Goal: Information Seeking & Learning: Learn about a topic

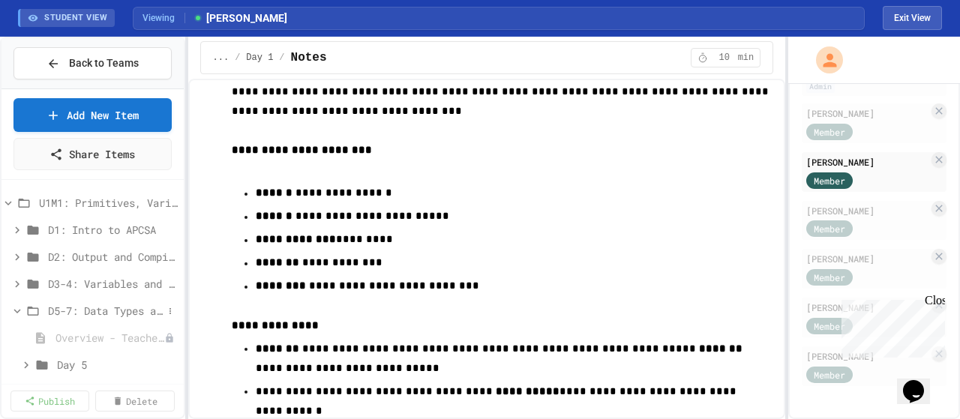
click at [15, 310] on icon at bounding box center [18, 312] width 14 height 14
click at [166, 200] on icon at bounding box center [170, 203] width 9 height 9
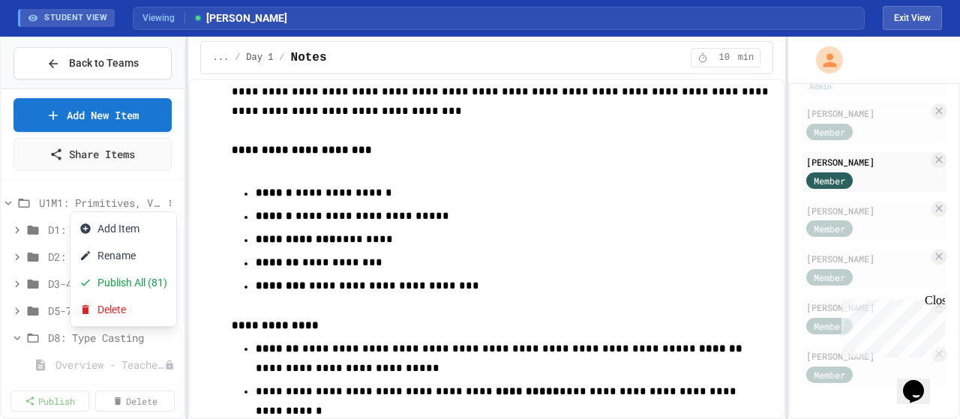
click at [8, 199] on div at bounding box center [480, 209] width 960 height 419
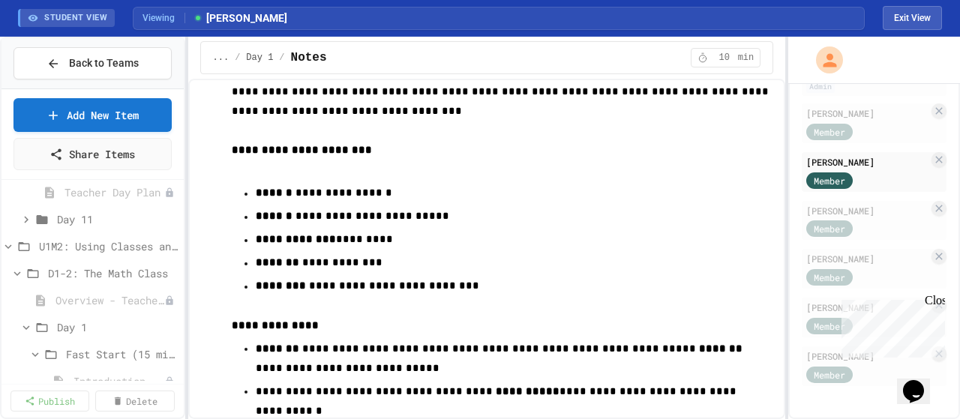
scroll to position [975, 0]
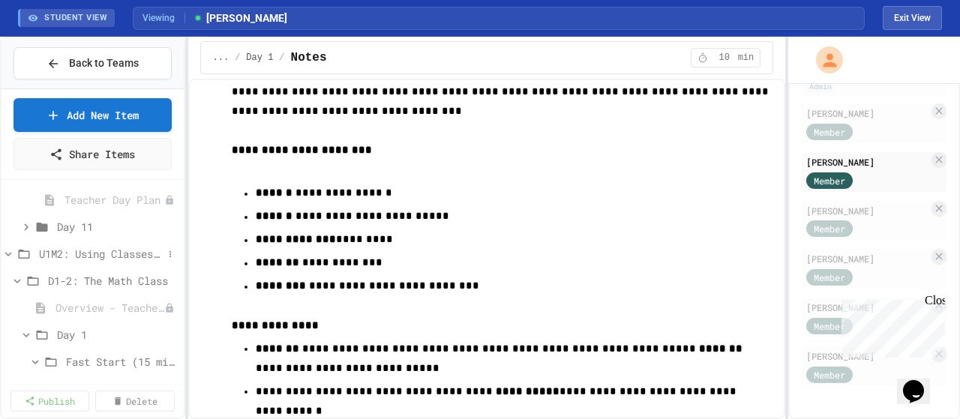
click at [5, 254] on icon at bounding box center [9, 255] width 14 height 14
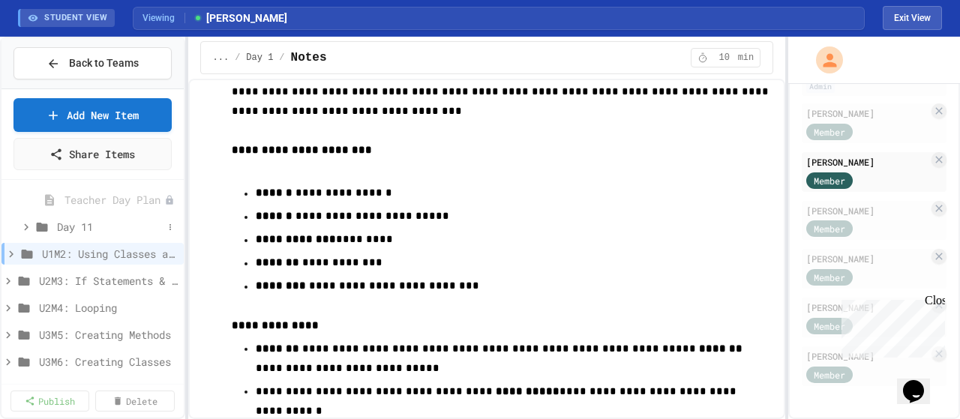
click at [30, 230] on icon at bounding box center [27, 228] width 14 height 14
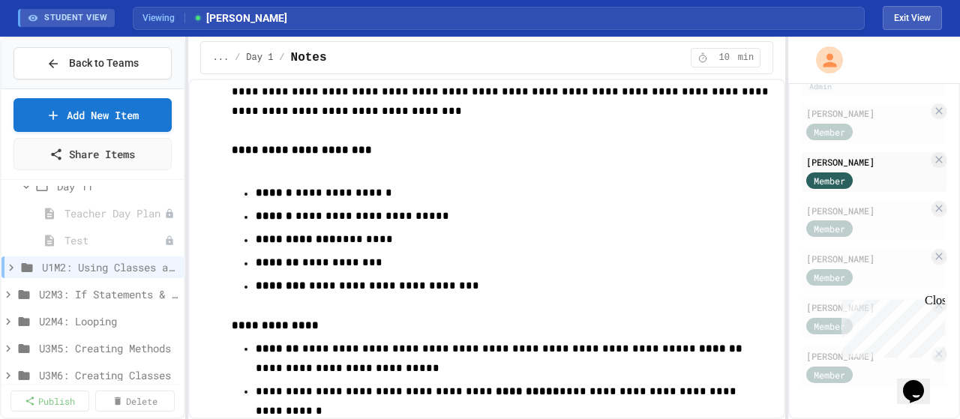
scroll to position [1050, 0]
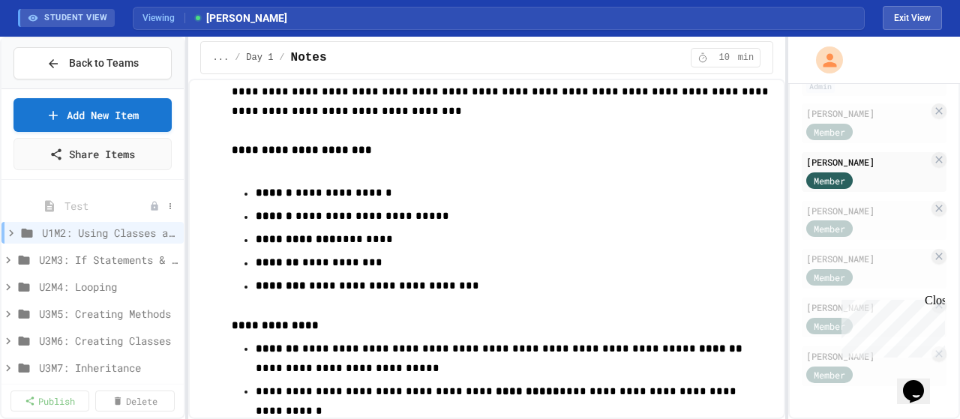
click at [80, 212] on span "Test" at bounding box center [107, 206] width 85 height 16
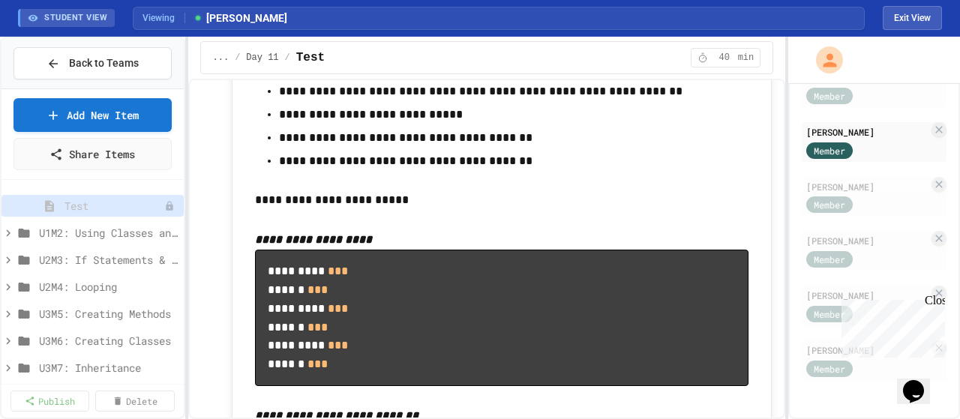
scroll to position [11617, 0]
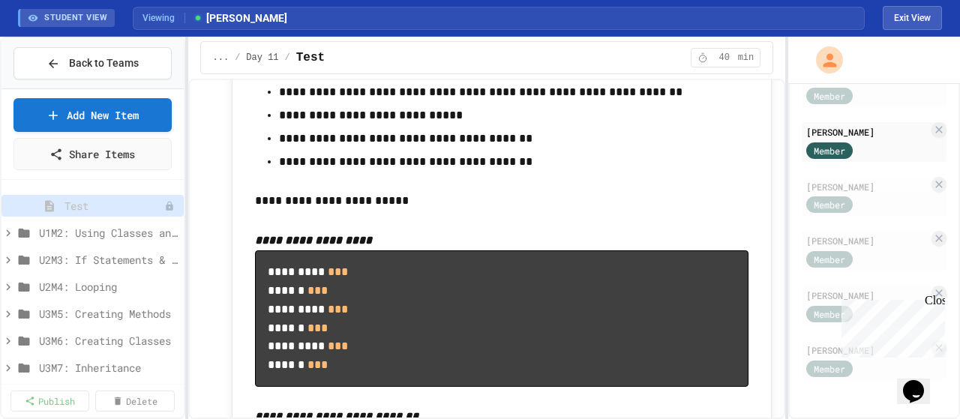
drag, startPoint x: 711, startPoint y: 169, endPoint x: 702, endPoint y: 176, distance: 11.7
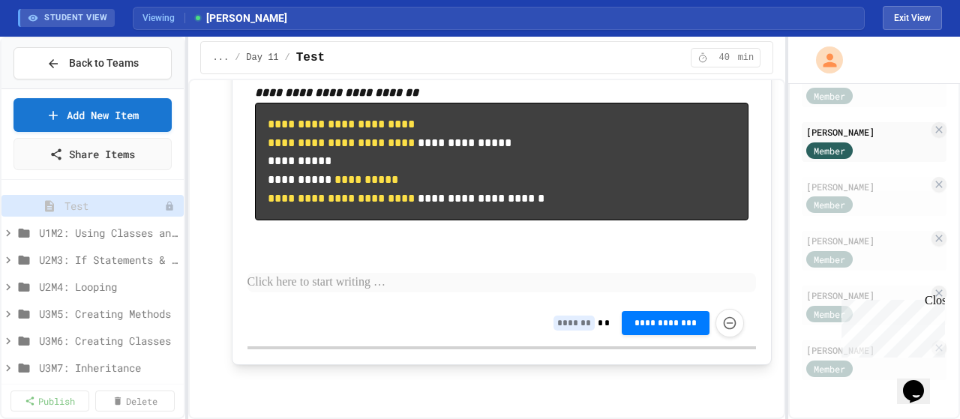
scroll to position [12763, 0]
drag, startPoint x: 908, startPoint y: 22, endPoint x: 628, endPoint y: 86, distance: 287.2
click at [907, 22] on button "Exit View" at bounding box center [912, 18] width 59 height 24
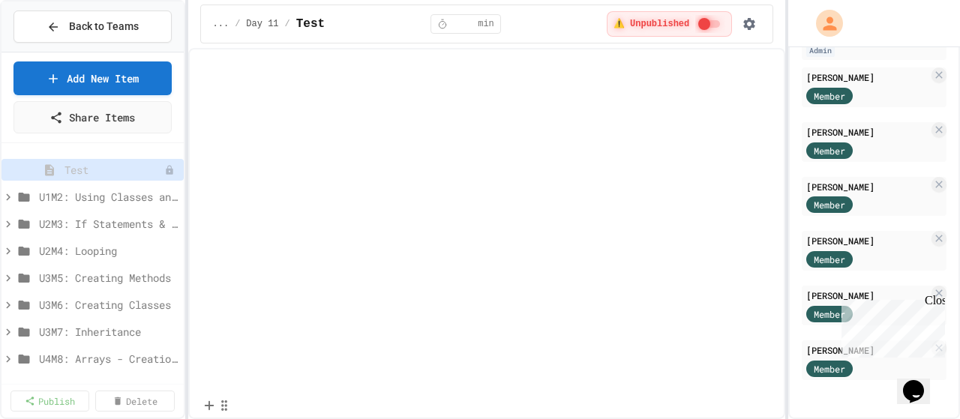
scroll to position [15105, 0]
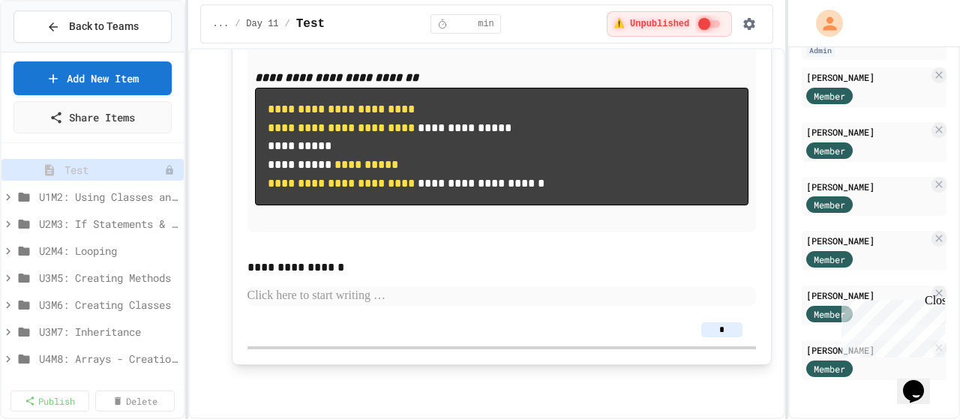
click at [933, 305] on div "Close" at bounding box center [934, 303] width 19 height 19
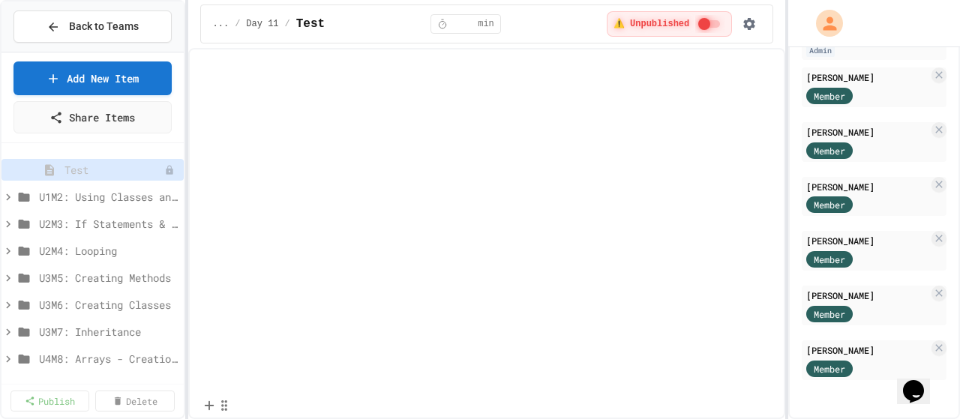
scroll to position [15555, 0]
